Goal: Transaction & Acquisition: Purchase product/service

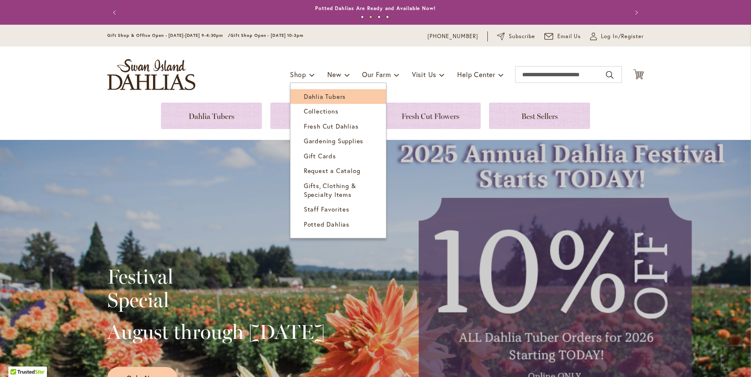
click at [314, 96] on span "Dahlia Tubers" at bounding box center [325, 96] width 42 height 8
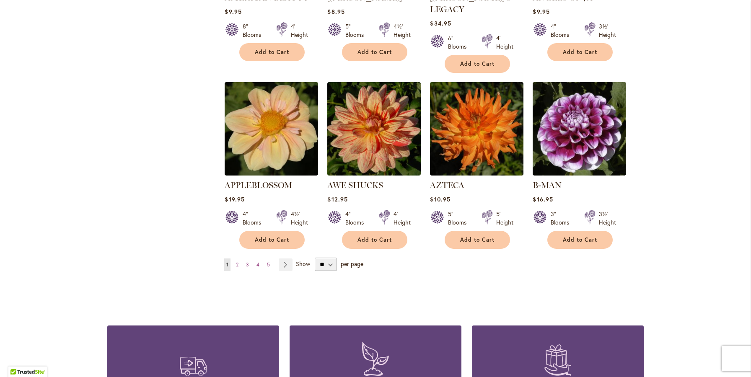
scroll to position [672, 0]
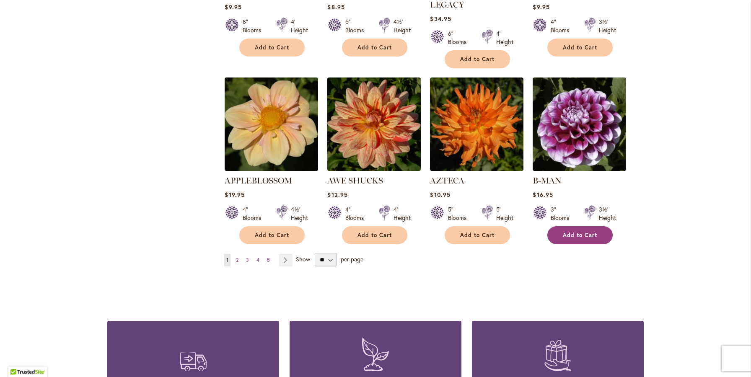
click at [589, 232] on span "Add to Cart" at bounding box center [580, 235] width 34 height 7
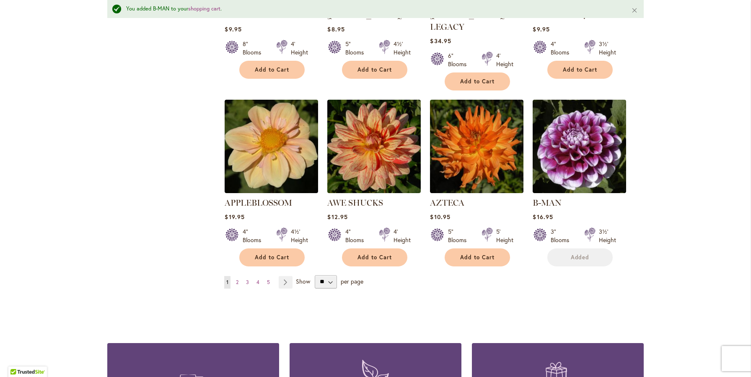
scroll to position [693, 0]
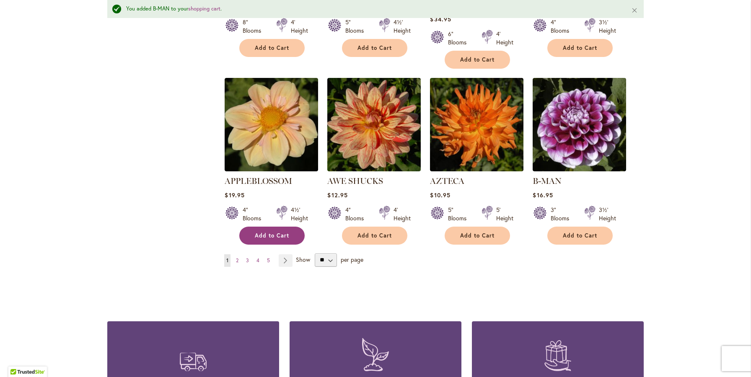
click at [286, 227] on button "Add to Cart" at bounding box center [271, 236] width 65 height 18
click at [286, 254] on link "Page Next" at bounding box center [286, 260] width 14 height 13
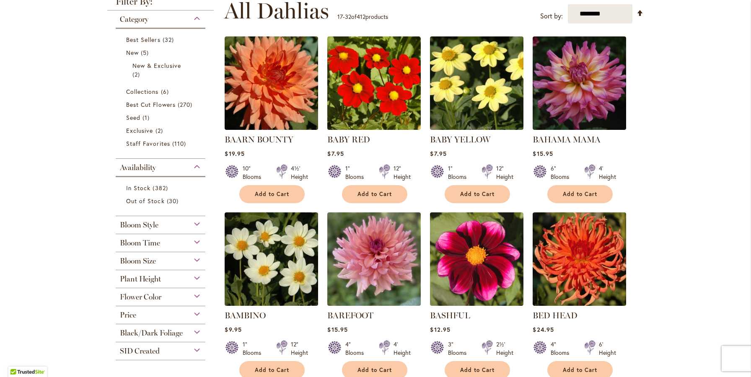
scroll to position [172, 0]
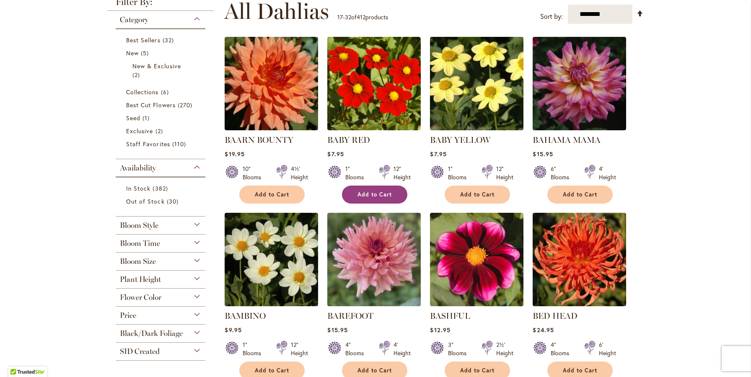
click at [366, 193] on span "Add to Cart" at bounding box center [375, 194] width 34 height 7
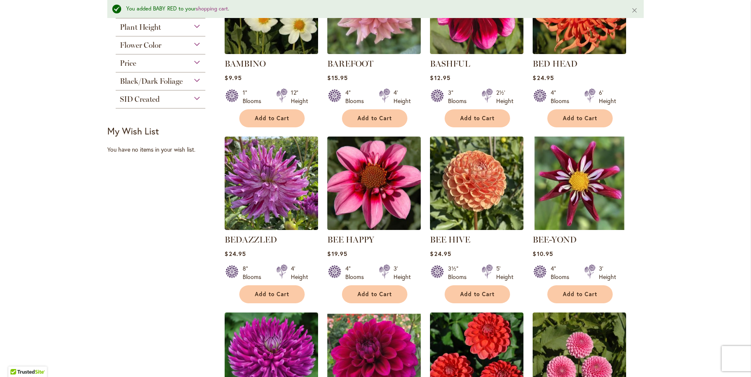
scroll to position [448, 0]
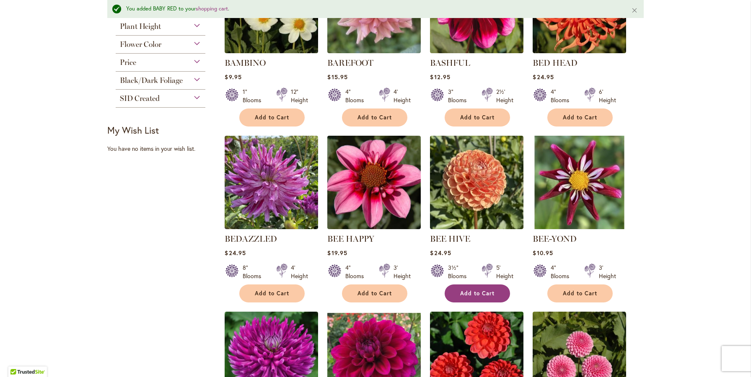
click at [499, 288] on button "Add to Cart" at bounding box center [477, 294] width 65 height 18
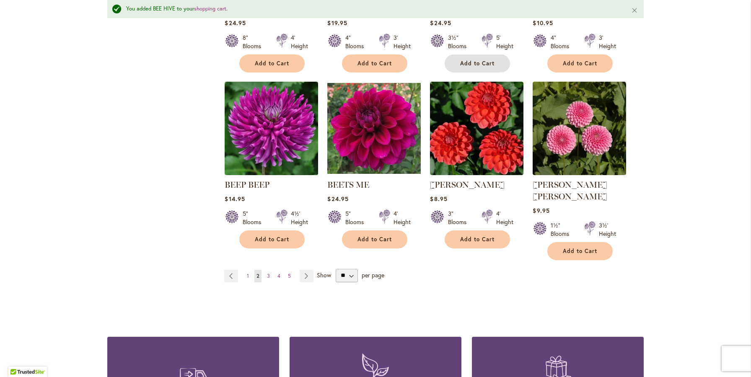
scroll to position [678, 0]
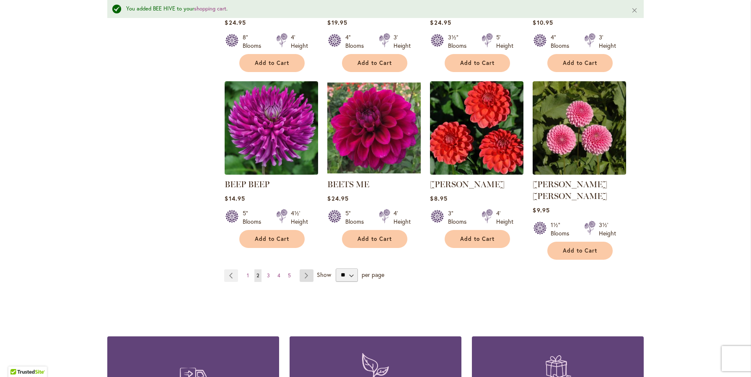
click at [308, 270] on link "Page Next" at bounding box center [307, 276] width 14 height 13
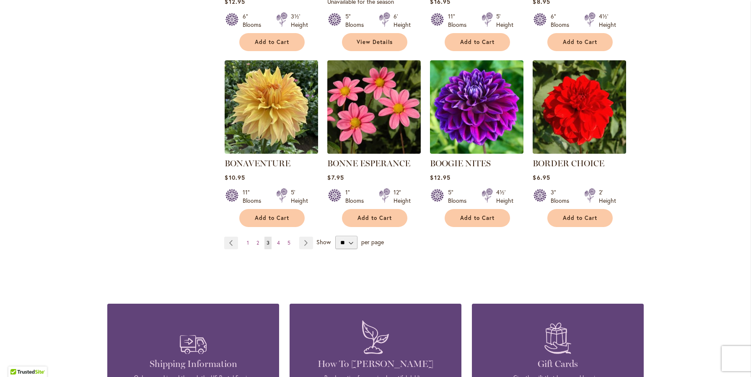
scroll to position [676, 0]
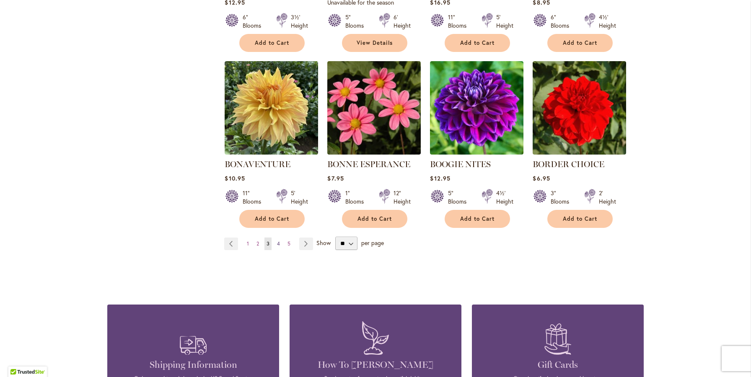
click at [280, 244] on link "Page 4" at bounding box center [278, 244] width 7 height 13
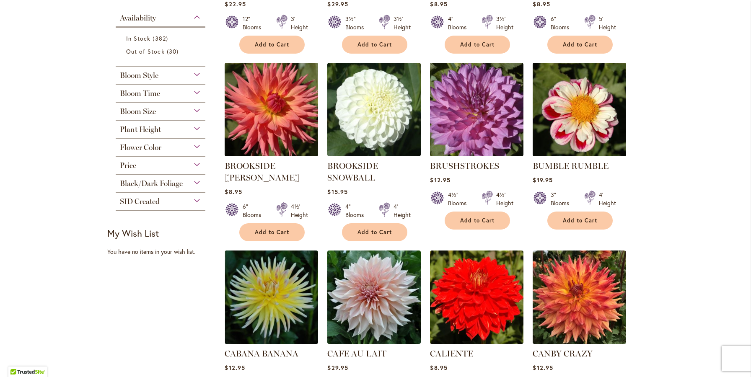
scroll to position [323, 0]
click at [590, 218] on span "Add to Cart" at bounding box center [580, 220] width 34 height 7
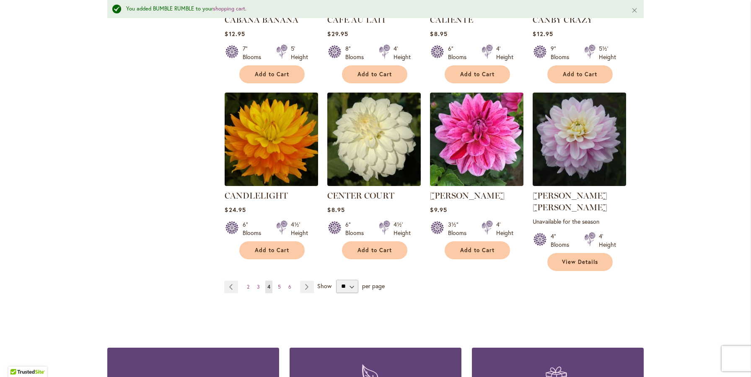
scroll to position [685, 0]
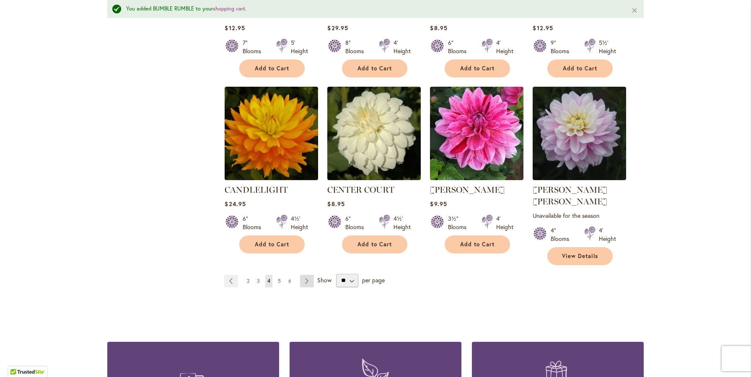
click at [309, 275] on link "Page Next" at bounding box center [307, 281] width 14 height 13
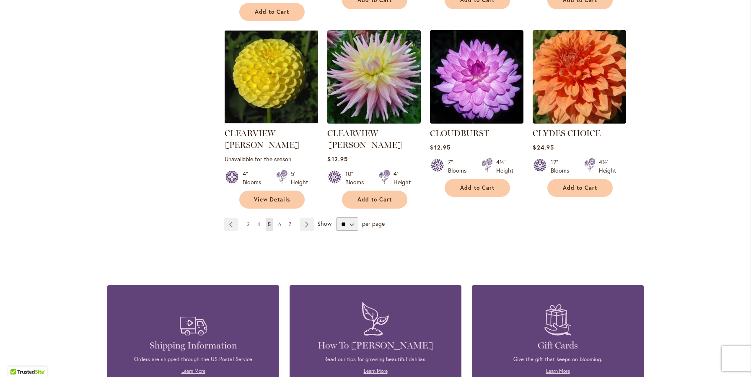
scroll to position [731, 0]
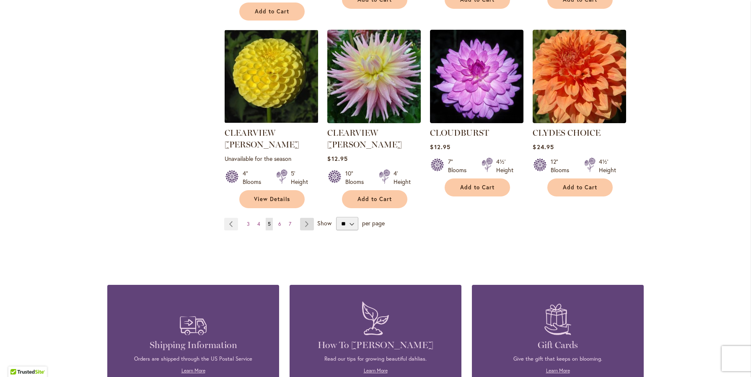
click at [305, 218] on link "Page Next" at bounding box center [307, 224] width 14 height 13
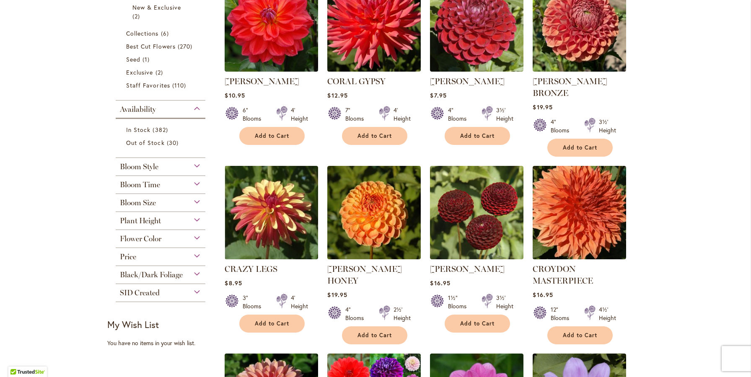
scroll to position [231, 0]
click at [572, 144] on span "Add to Cart" at bounding box center [580, 147] width 34 height 7
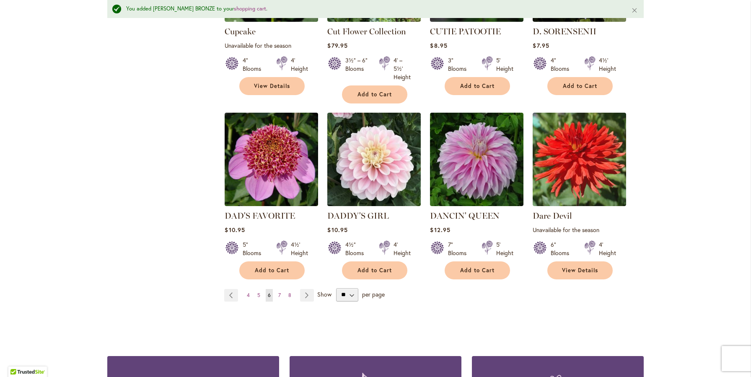
scroll to position [685, 0]
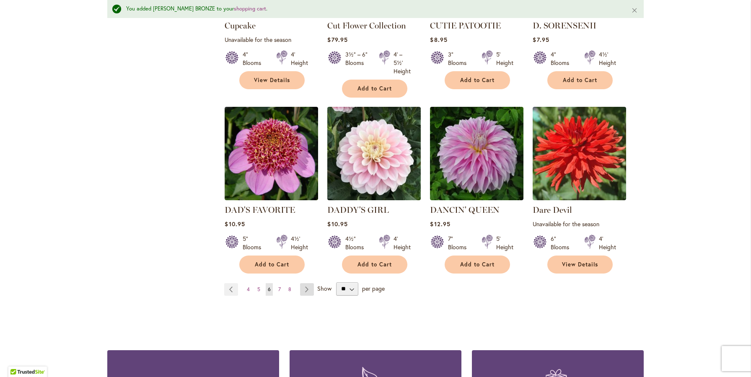
click at [309, 283] on link "Page Next" at bounding box center [307, 289] width 14 height 13
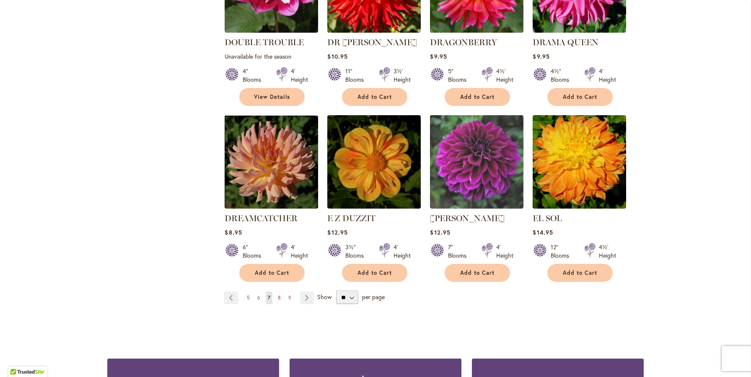
scroll to position [646, 0]
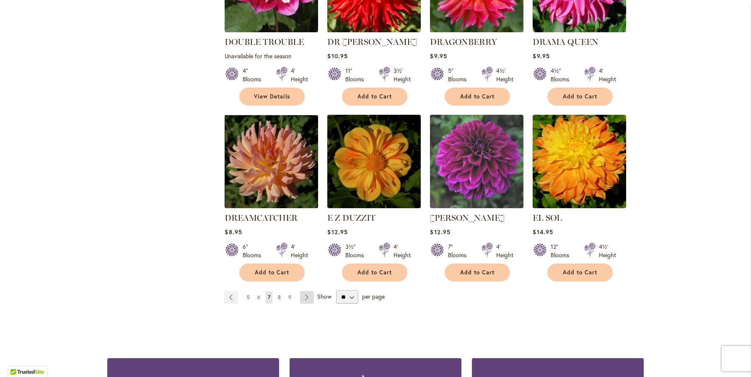
click at [308, 291] on link "Page Next" at bounding box center [307, 297] width 14 height 13
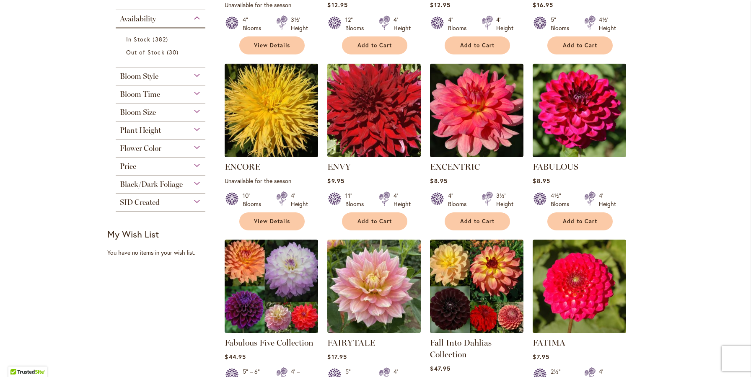
scroll to position [322, 0]
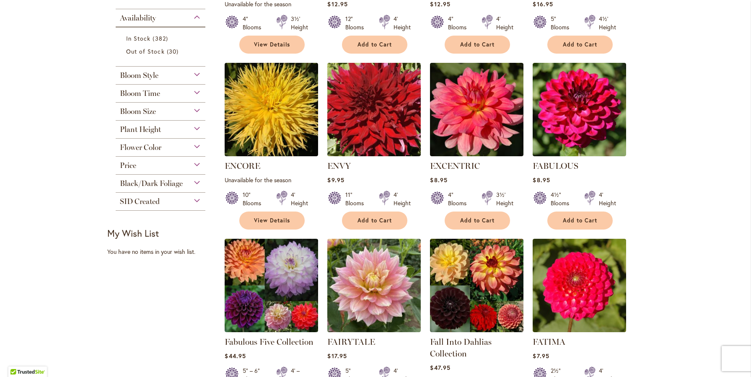
click at [640, 304] on ol "Elijah Mason Rating: 83% 4 Reviews Unavailable for the season 4" Blooms 3½' Hei…" at bounding box center [434, 250] width 420 height 728
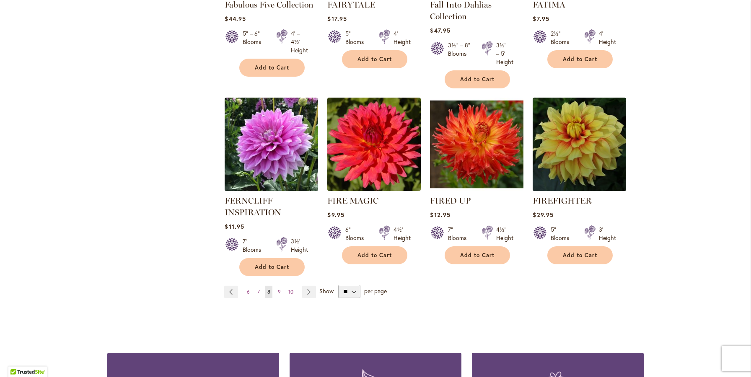
scroll to position [663, 0]
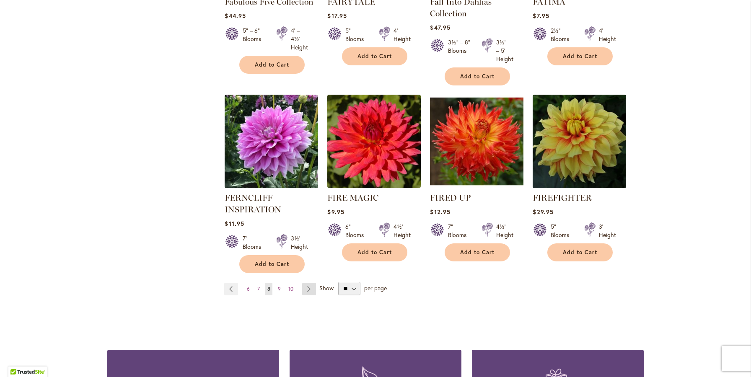
click at [312, 292] on link "Page Next" at bounding box center [309, 289] width 14 height 13
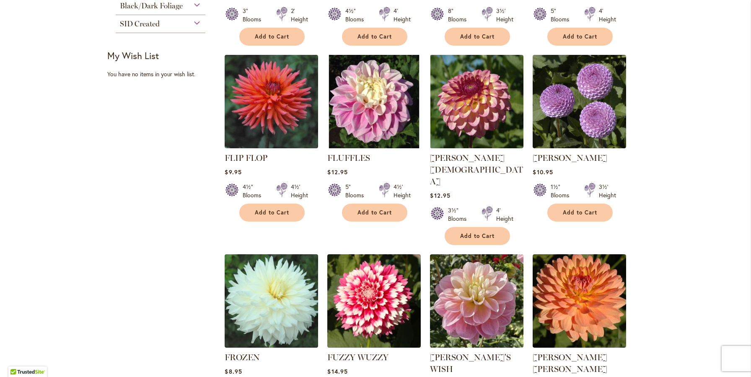
scroll to position [334, 0]
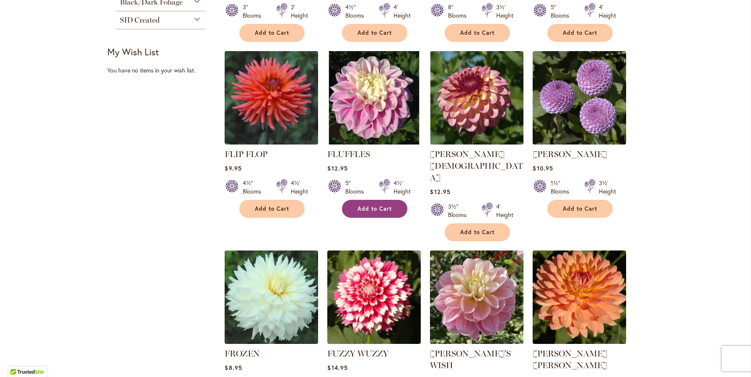
click at [387, 210] on span "Add to Cart" at bounding box center [375, 208] width 34 height 7
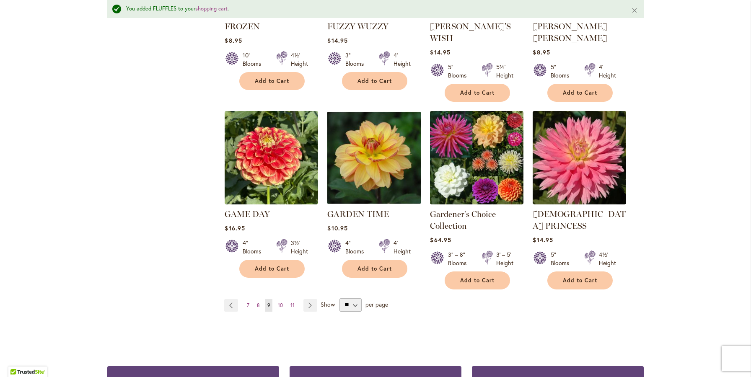
scroll to position [684, 0]
click at [307, 299] on link "Page Next" at bounding box center [311, 305] width 14 height 13
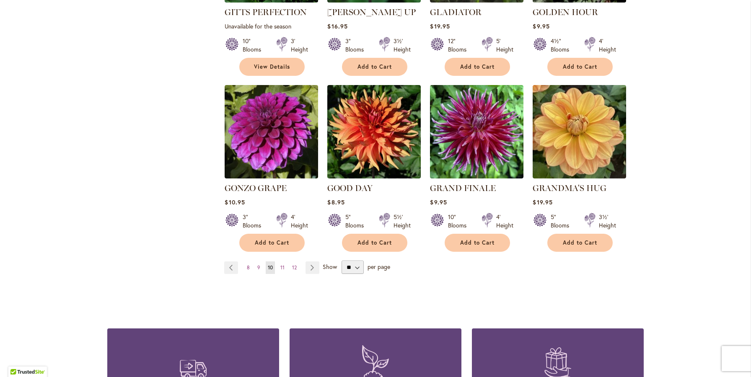
scroll to position [665, 0]
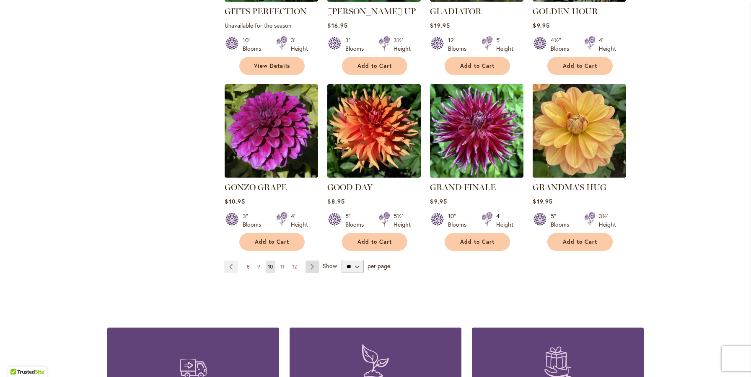
click at [317, 261] on link "Page Next" at bounding box center [313, 267] width 14 height 13
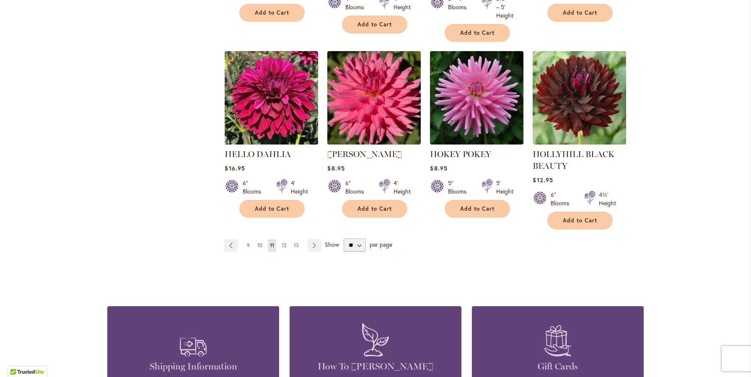
scroll to position [719, 0]
click at [282, 245] on span "12" at bounding box center [284, 245] width 5 height 6
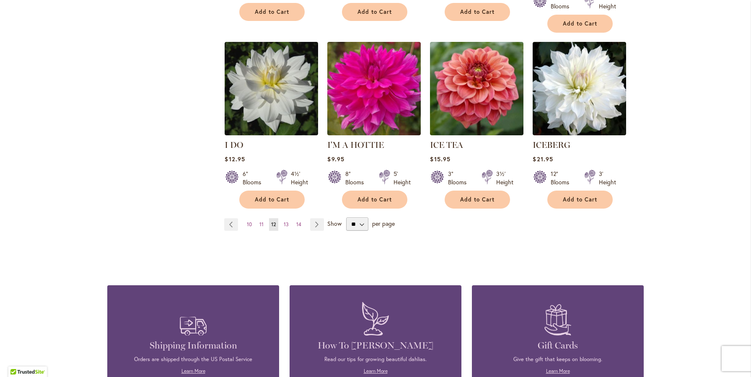
scroll to position [727, 0]
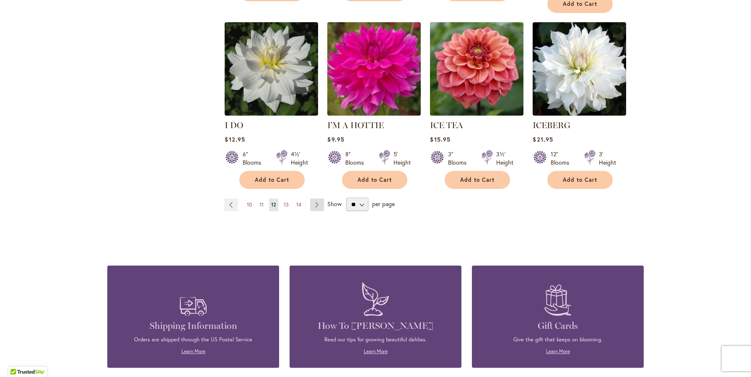
click at [317, 199] on link "Page Next" at bounding box center [317, 205] width 14 height 13
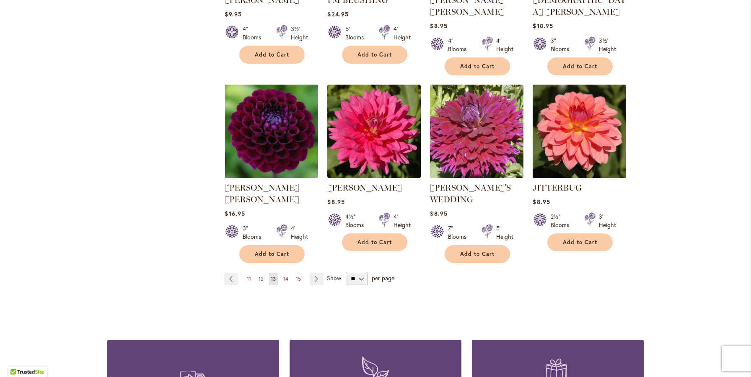
scroll to position [677, 0]
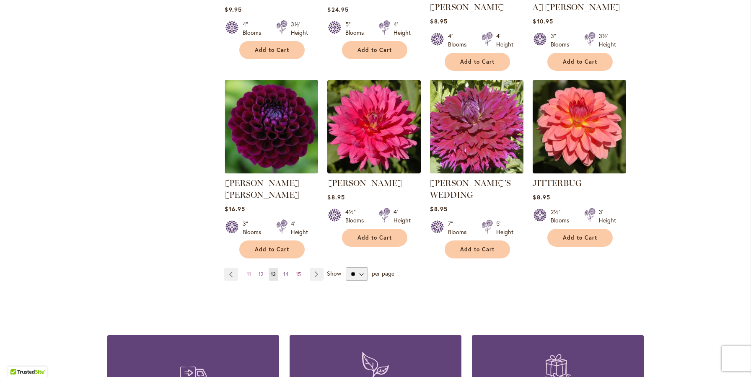
click at [285, 268] on link "Page 14" at bounding box center [285, 274] width 9 height 13
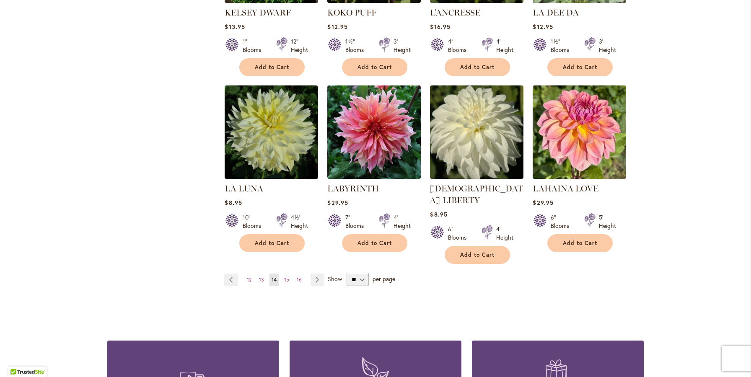
scroll to position [655, 0]
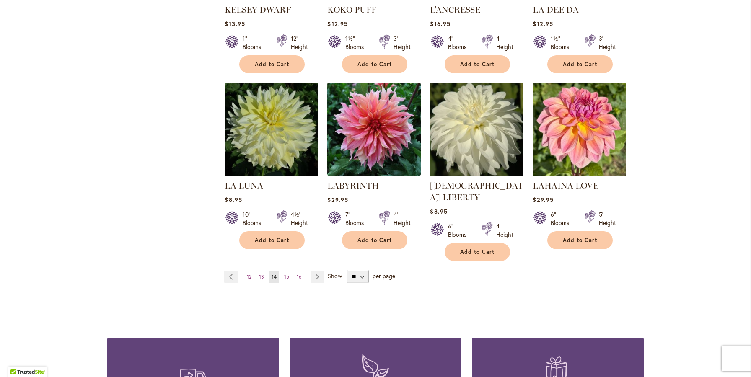
click at [281, 271] on ul "Page Previous Page 12 Page 13 You're currently reading page 14 Page 15 Page 16 …" at bounding box center [276, 277] width 104 height 13
click at [287, 274] on span "15" at bounding box center [286, 277] width 5 height 6
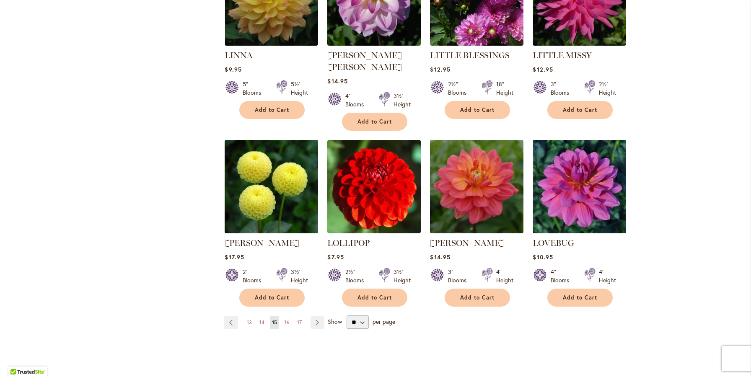
scroll to position [623, 0]
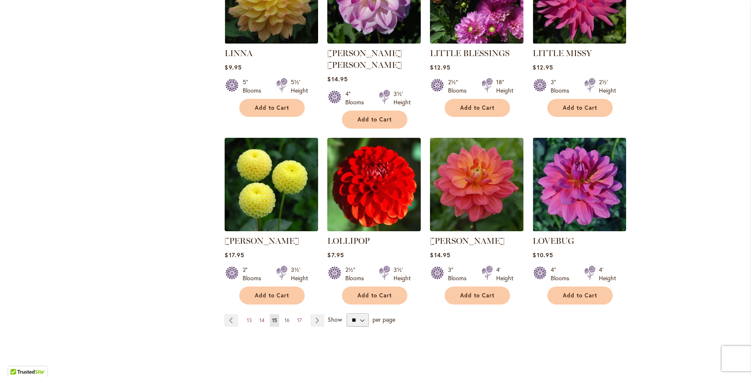
click at [283, 314] on link "Page 16" at bounding box center [287, 320] width 9 height 13
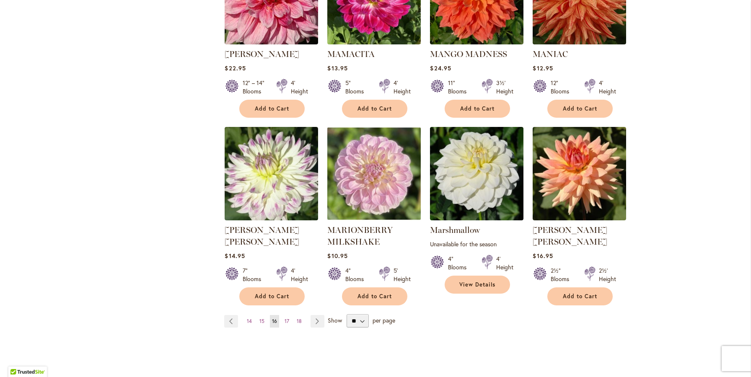
scroll to position [630, 0]
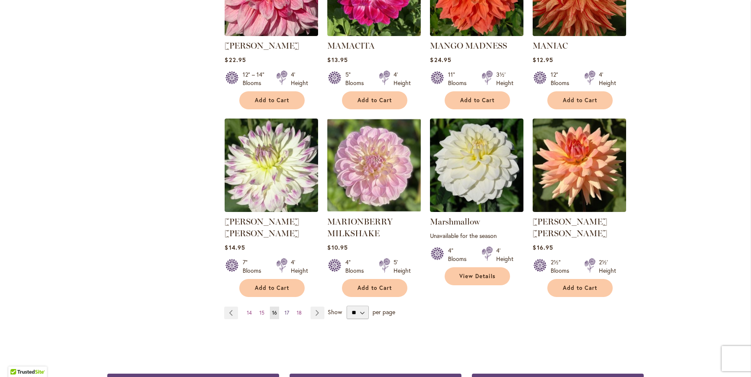
click at [288, 307] on link "Page 17" at bounding box center [287, 313] width 9 height 13
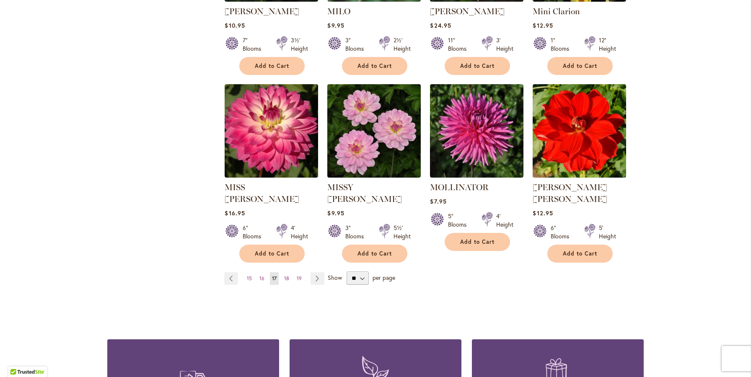
scroll to position [654, 0]
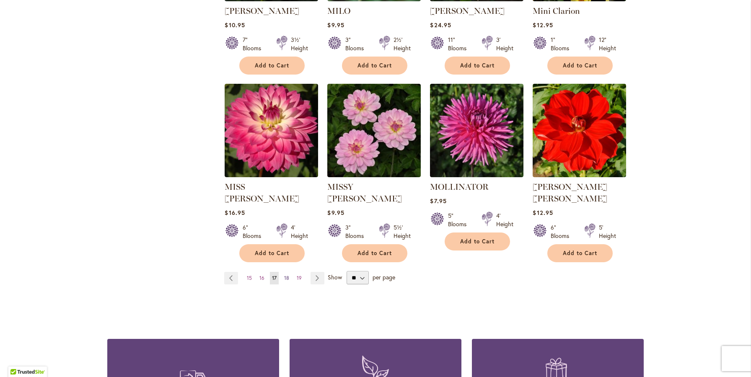
click at [289, 272] on link "Page 18" at bounding box center [286, 278] width 9 height 13
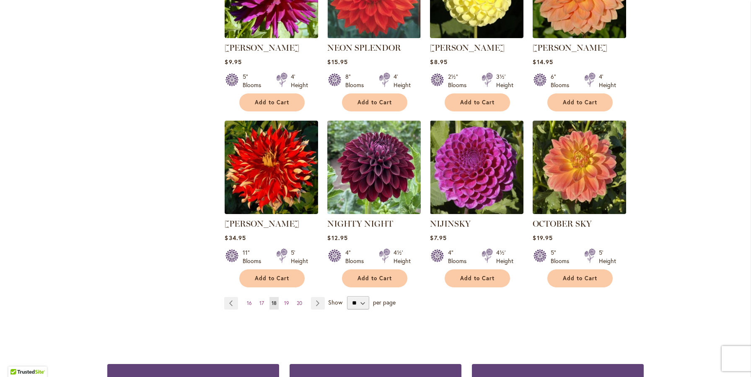
scroll to position [639, 0]
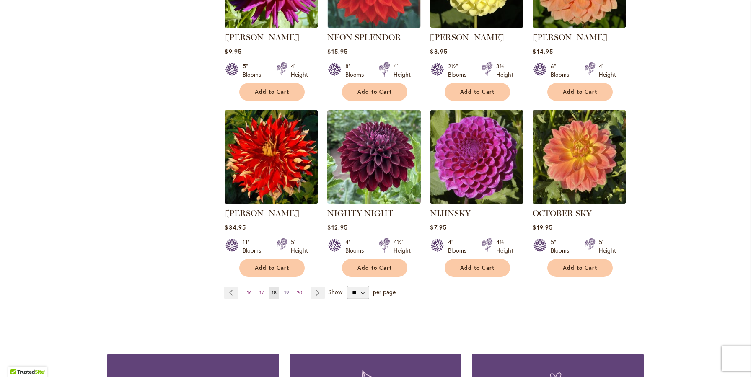
click at [288, 290] on span "19" at bounding box center [286, 293] width 5 height 6
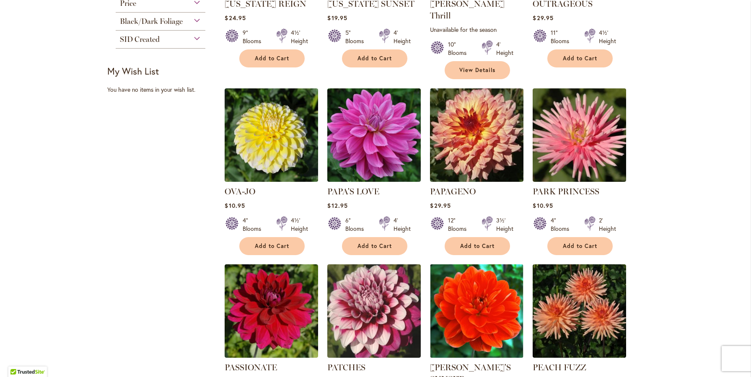
scroll to position [485, 0]
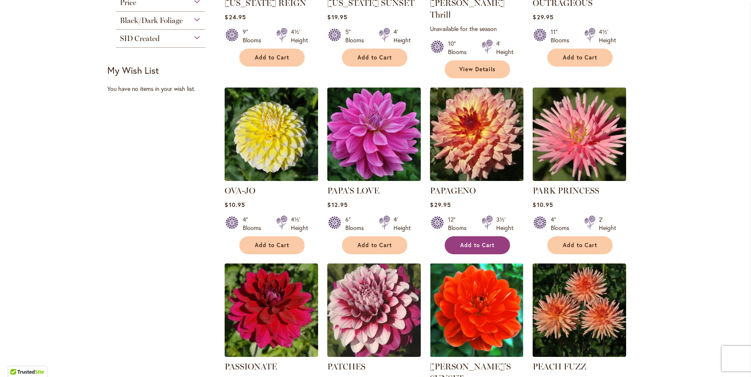
click at [488, 242] on span "Add to Cart" at bounding box center [477, 245] width 34 height 7
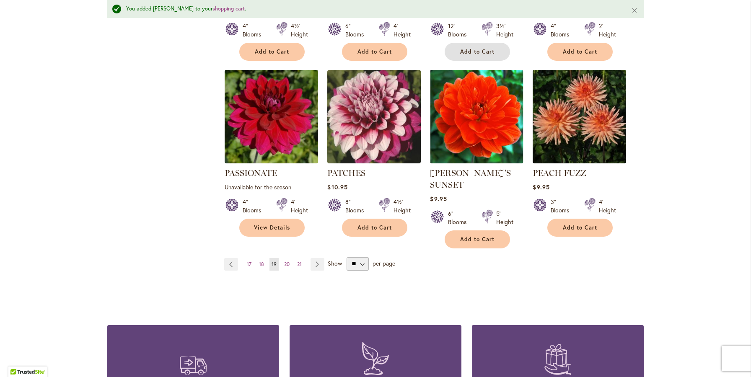
scroll to position [702, 0]
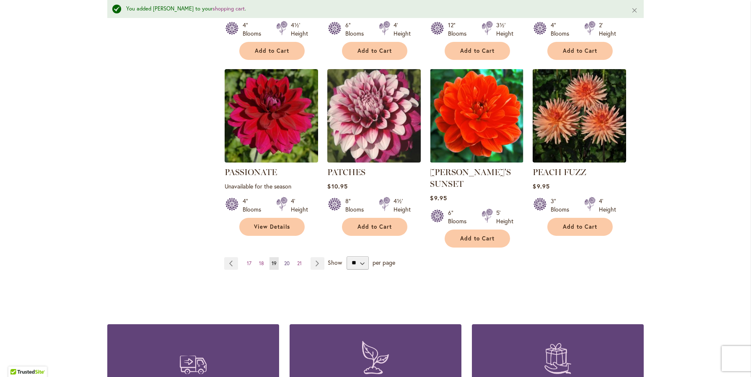
click at [285, 257] on link "Page 20" at bounding box center [287, 263] width 10 height 13
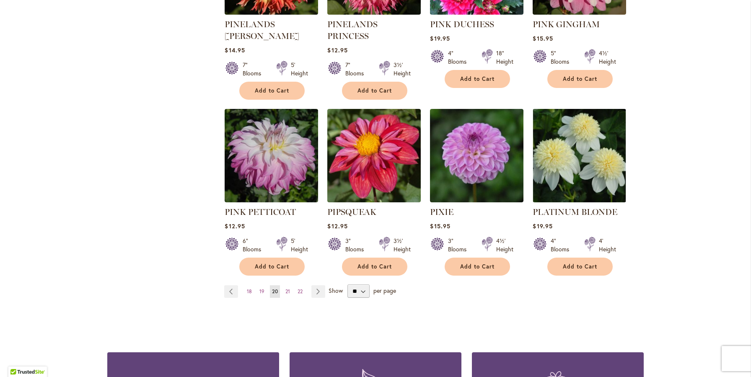
scroll to position [664, 0]
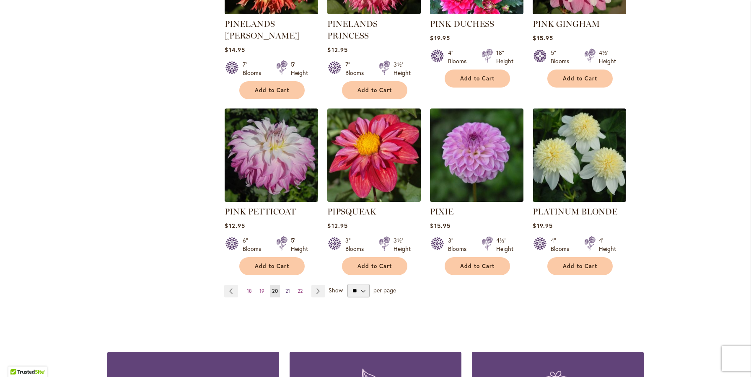
click at [285, 285] on link "Page 21" at bounding box center [287, 291] width 9 height 13
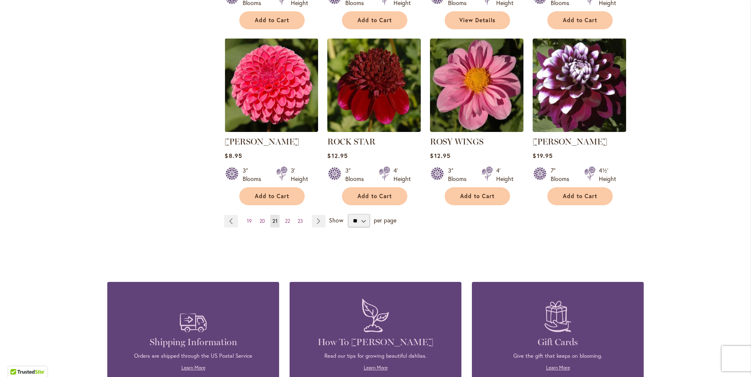
scroll to position [711, 0]
click at [285, 218] on span "22" at bounding box center [287, 221] width 5 height 6
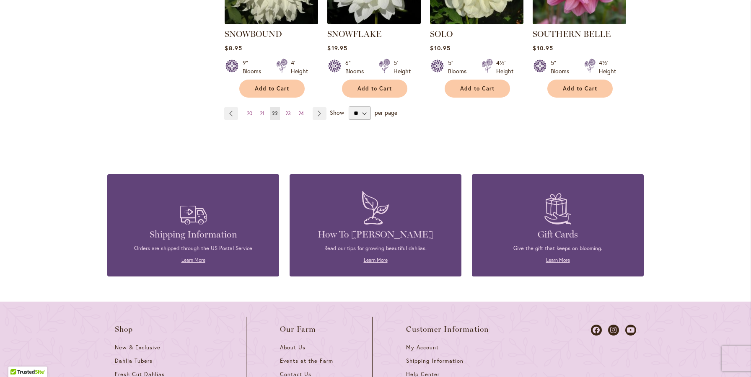
scroll to position [819, 0]
click at [283, 107] on ul "Page Previous Page 20 Page 21 You're currently reading page 22 Page 23 Page 24 …" at bounding box center [277, 113] width 106 height 13
click at [288, 107] on link "Page 23" at bounding box center [288, 113] width 10 height 13
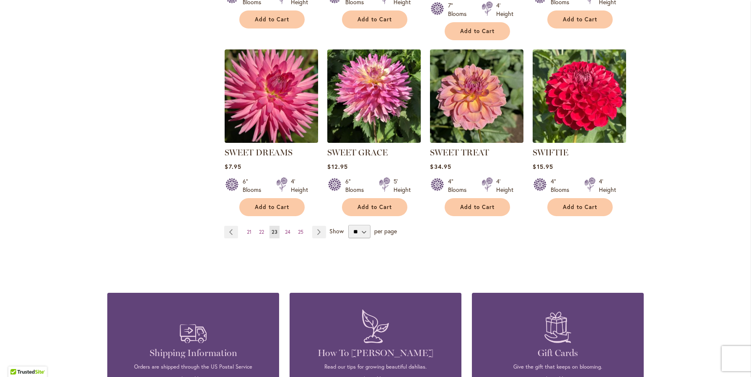
scroll to position [700, 0]
click at [283, 229] on link "Page 24" at bounding box center [288, 232] width 10 height 13
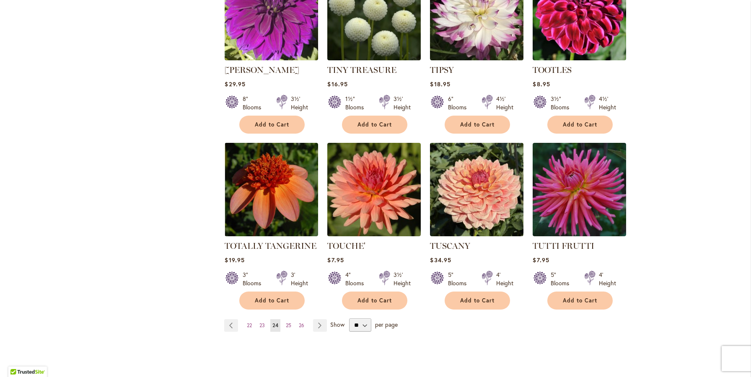
scroll to position [607, 0]
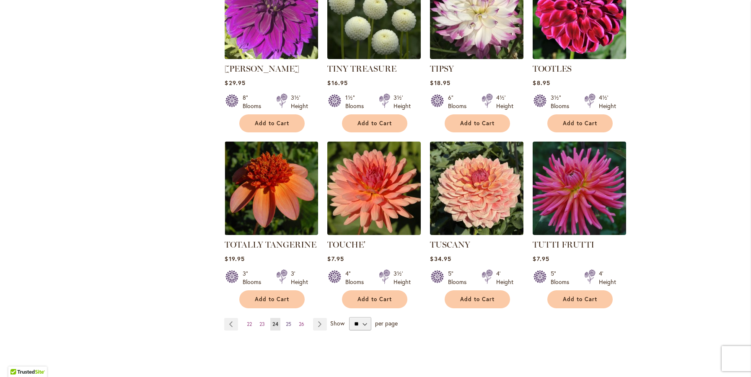
click at [285, 318] on link "Page 25" at bounding box center [289, 324] width 10 height 13
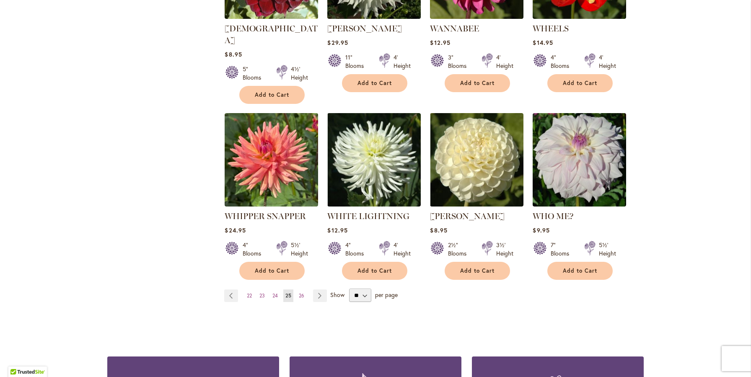
scroll to position [635, 0]
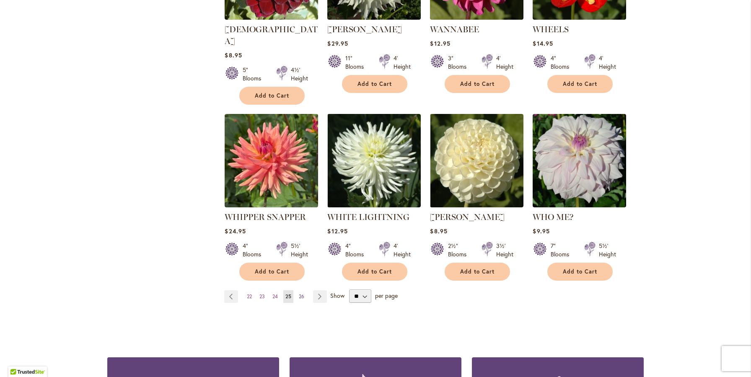
click at [304, 293] on span "26" at bounding box center [301, 296] width 5 height 6
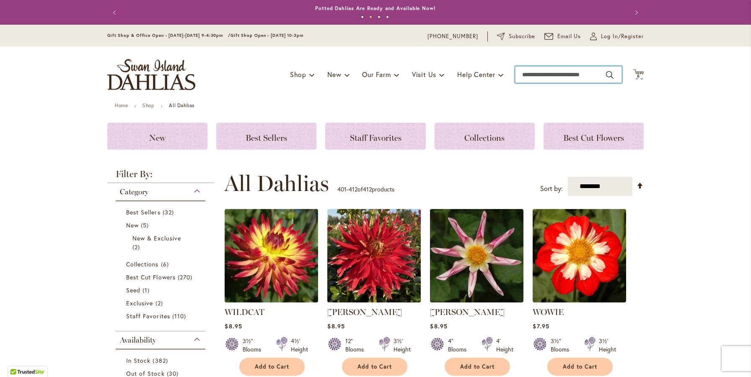
click at [572, 73] on input "Search" at bounding box center [568, 74] width 107 height 17
type input "*"
type input "******"
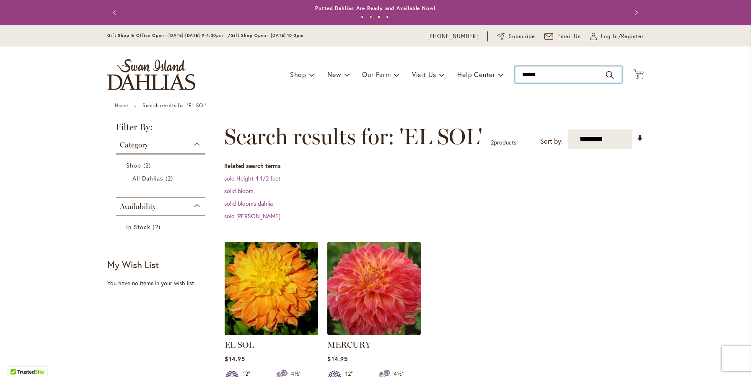
click at [545, 72] on input "******" at bounding box center [568, 74] width 107 height 17
type input "********"
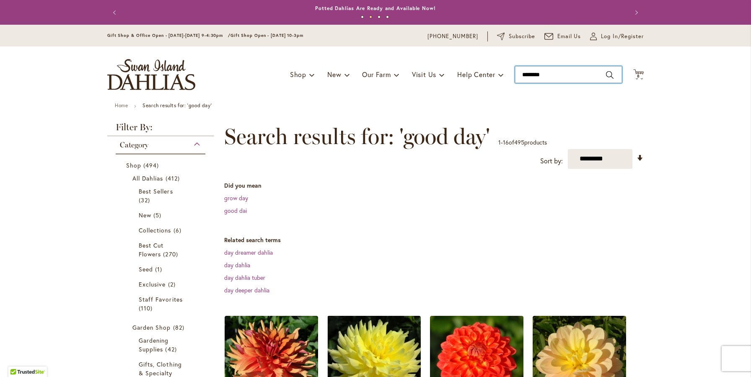
click at [545, 79] on input "********" at bounding box center [568, 74] width 107 height 17
type input "*******"
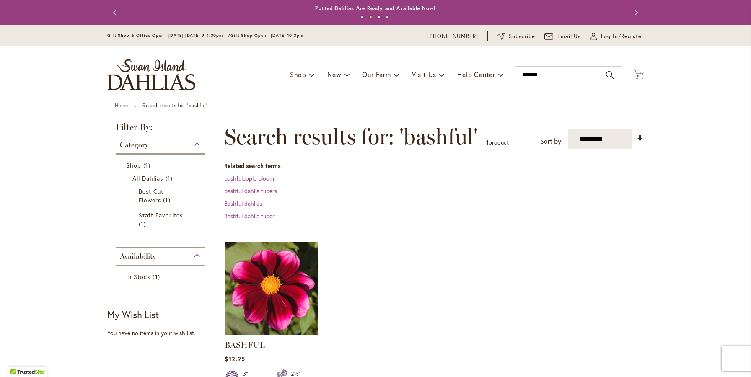
click at [643, 69] on icon "Cart .cls-1 { fill: #231f20; }" at bounding box center [638, 74] width 10 height 10
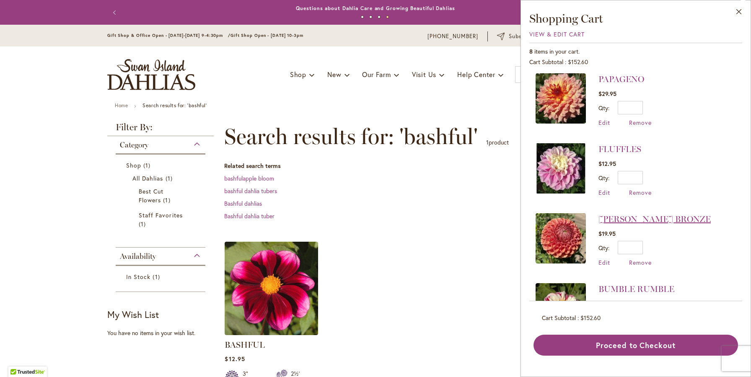
scroll to position [3, 0]
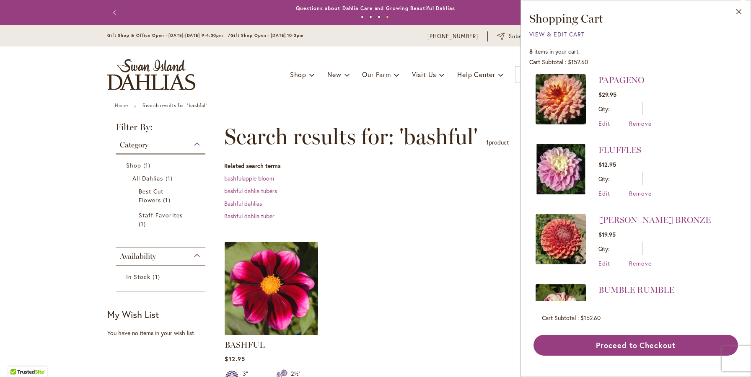
click at [544, 32] on span "View & Edit Cart" at bounding box center [556, 34] width 55 height 8
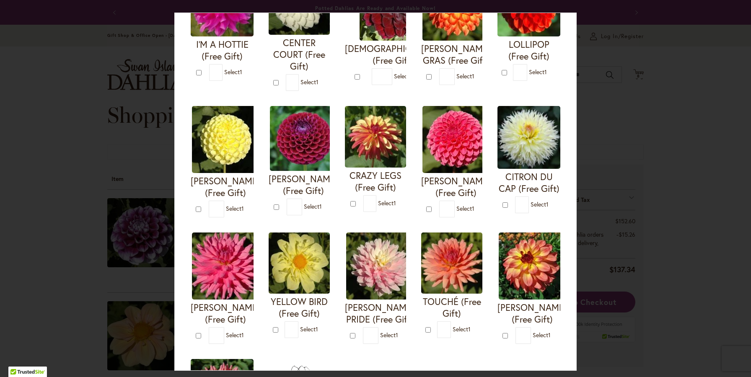
scroll to position [134, 0]
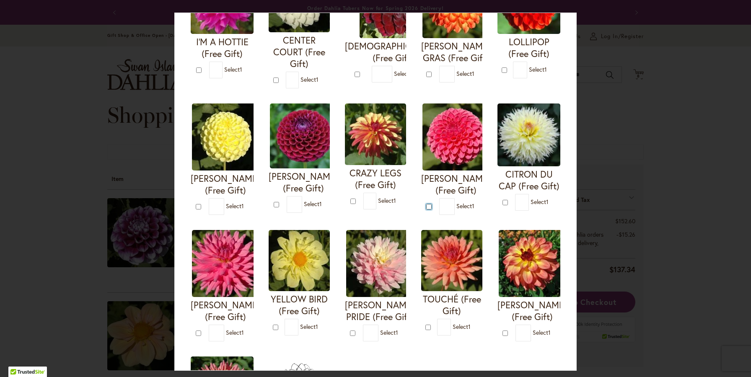
type input "*"
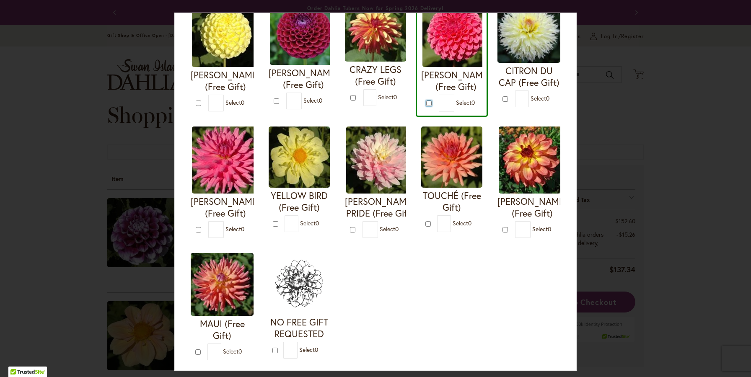
scroll to position [284, 0]
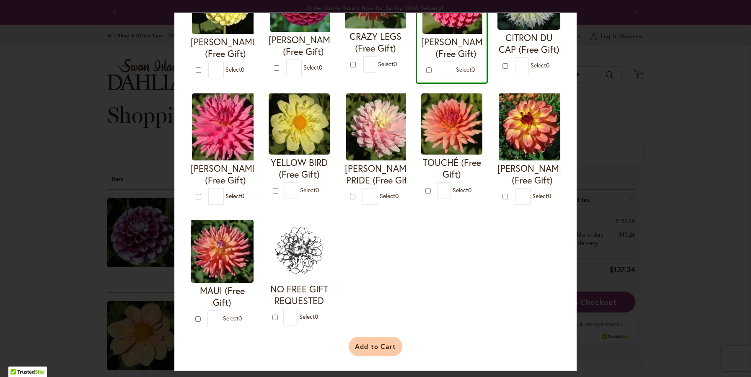
click at [381, 349] on button "Add to Cart" at bounding box center [376, 346] width 54 height 19
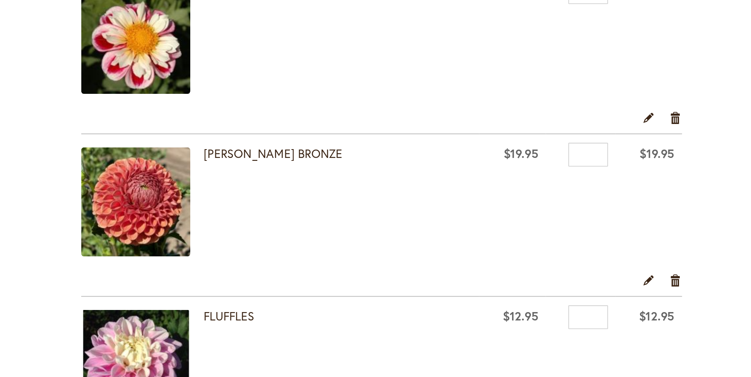
scroll to position [511, 0]
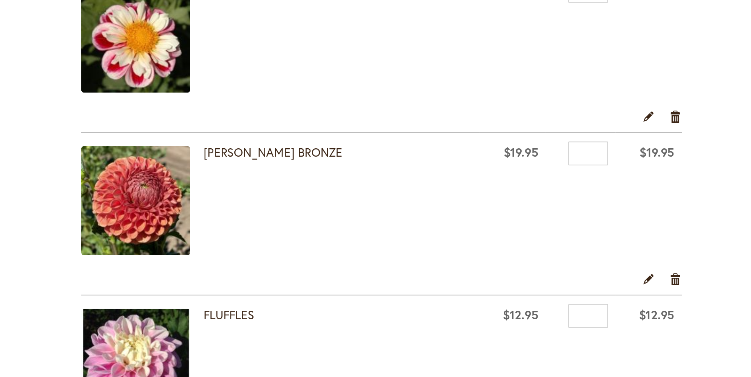
click at [482, 190] on div "Edit Remove item" at bounding box center [297, 188] width 381 height 15
click at [483, 189] on link "Remove item" at bounding box center [484, 185] width 8 height 9
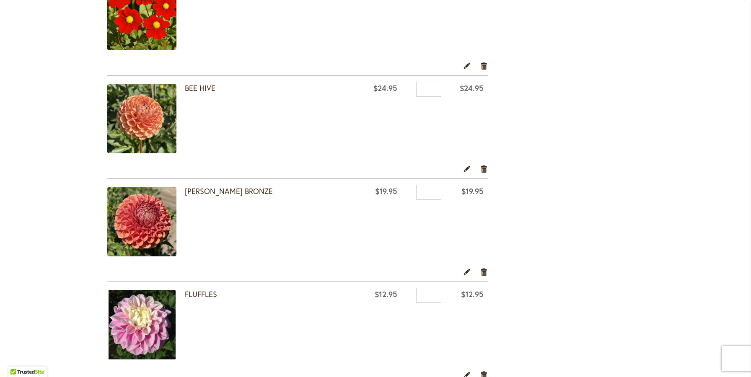
scroll to position [404, 0]
click at [481, 272] on link "Remove item" at bounding box center [484, 271] width 8 height 9
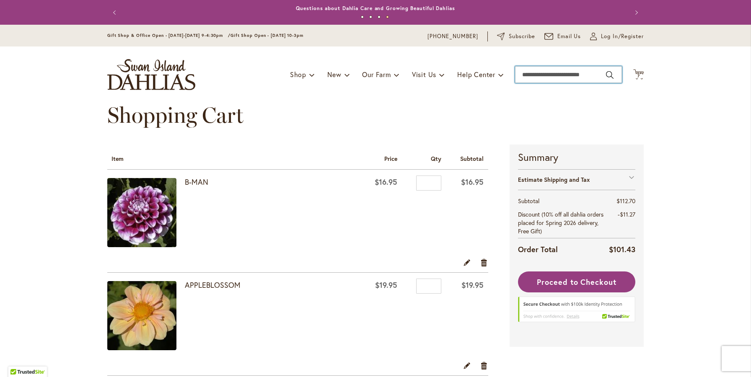
click at [546, 75] on input "Search" at bounding box center [568, 74] width 107 height 17
type input "**********"
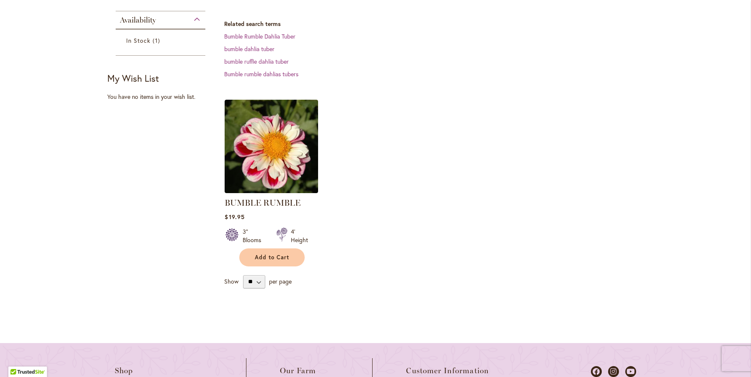
scroll to position [206, 0]
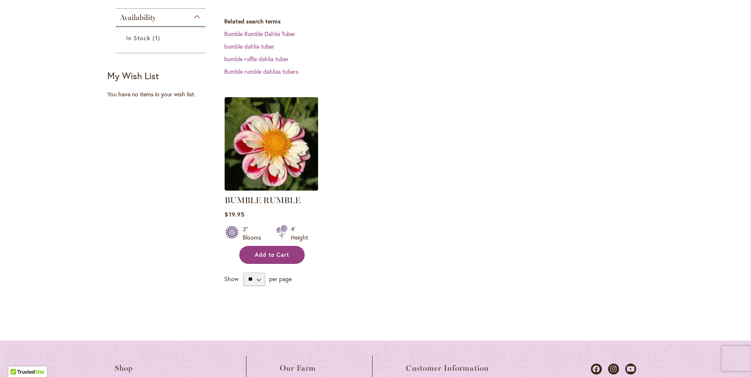
click at [262, 248] on button "Add to Cart" at bounding box center [271, 255] width 65 height 18
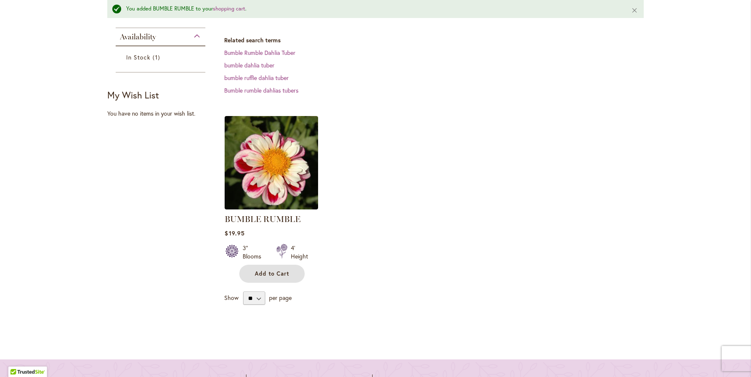
scroll to position [0, 0]
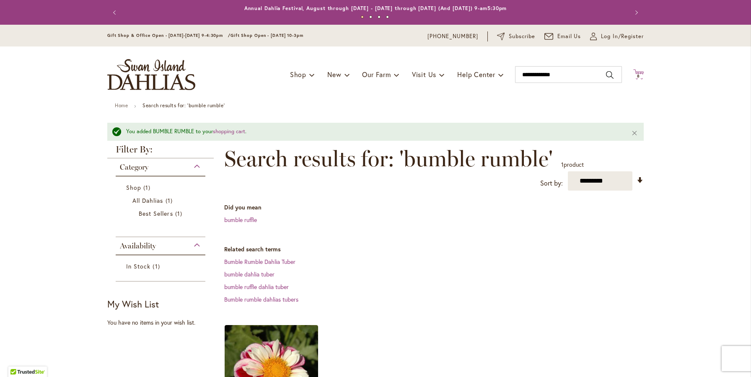
click at [638, 75] on span "8" at bounding box center [638, 75] width 3 height 5
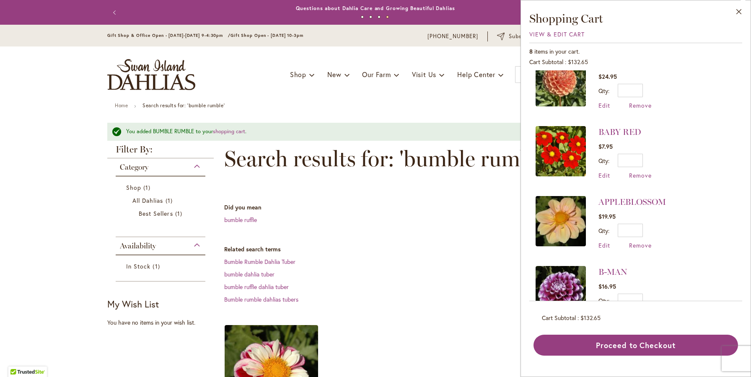
scroll to position [329, 0]
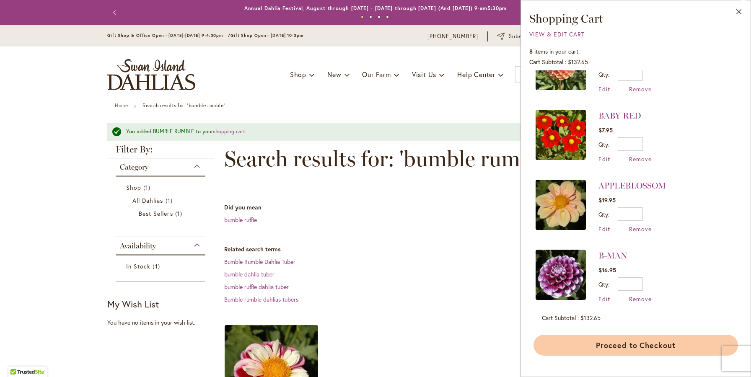
click at [628, 348] on button "Proceed to Checkout" at bounding box center [636, 345] width 205 height 21
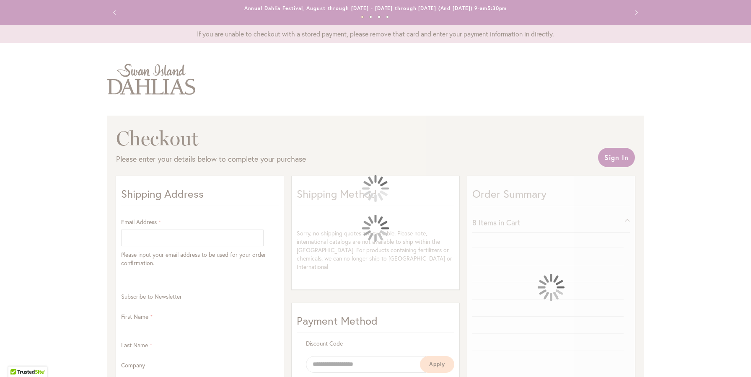
select select "**"
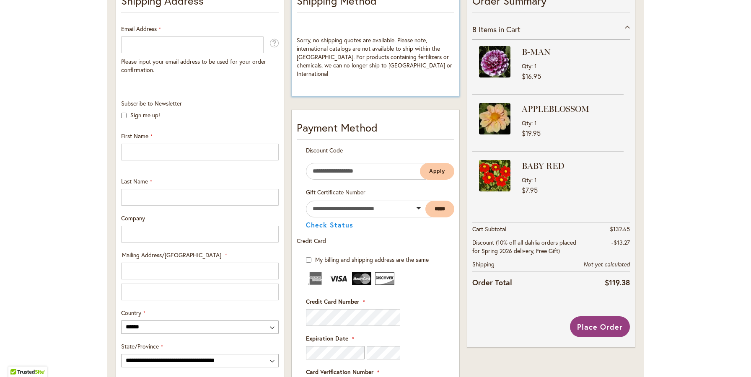
scroll to position [194, 0]
